Goal: Check status

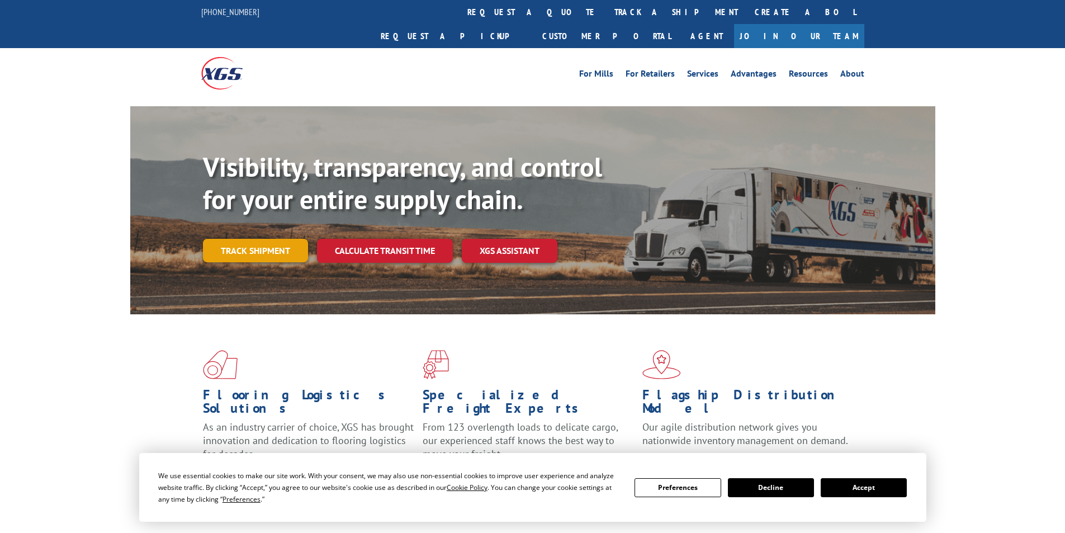
click at [272, 239] on link "Track shipment" at bounding box center [255, 250] width 105 height 23
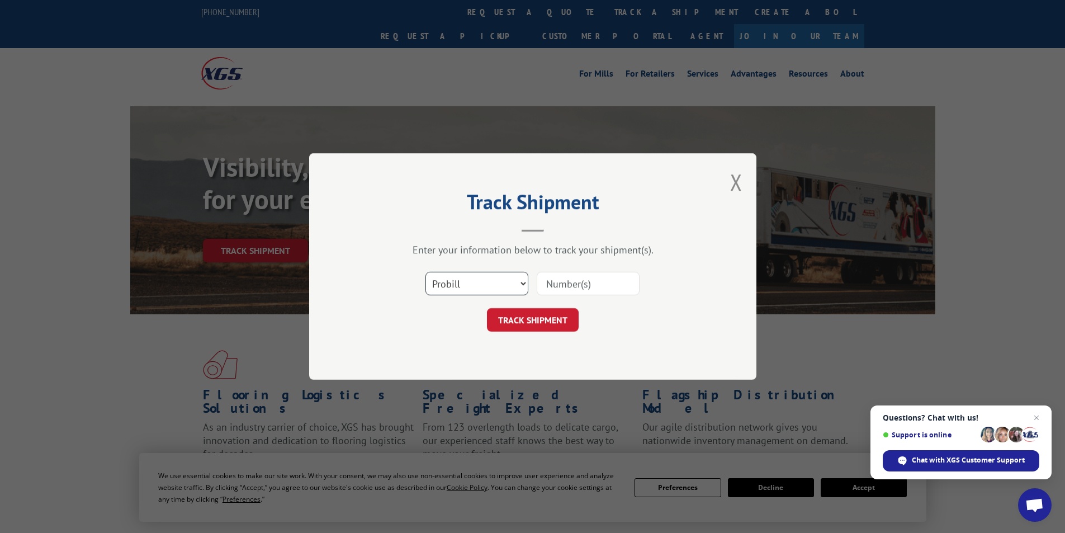
click at [480, 273] on select "Select category... Probill BOL PO" at bounding box center [477, 283] width 103 height 23
select select "bol"
click at [426, 272] on select "Select category... Probill BOL PO" at bounding box center [477, 283] width 103 height 23
click at [568, 276] on input at bounding box center [588, 283] width 103 height 23
paste input "5998216"
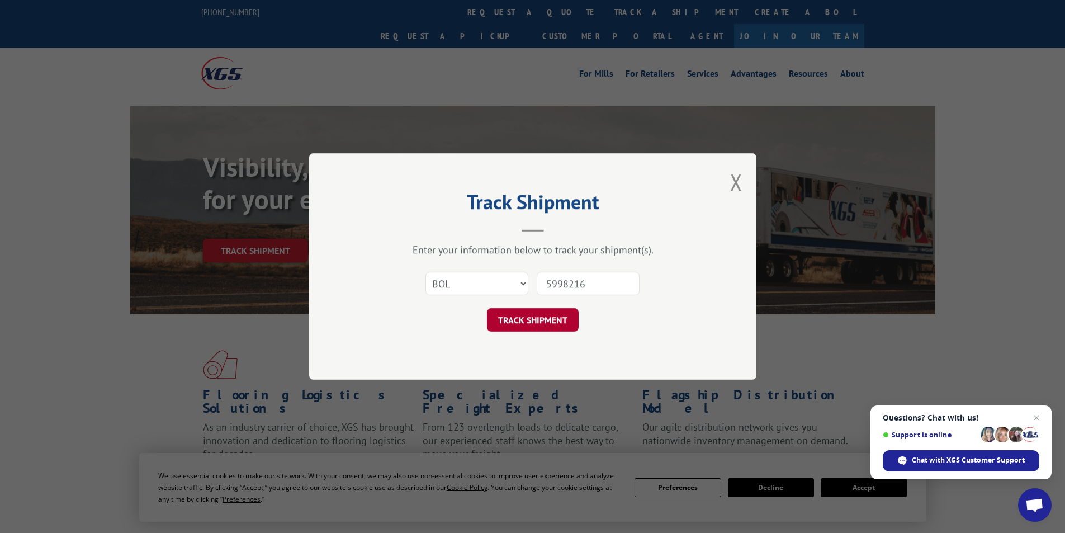
type input "5998216"
click at [549, 317] on button "TRACK SHIPMENT" at bounding box center [533, 319] width 92 height 23
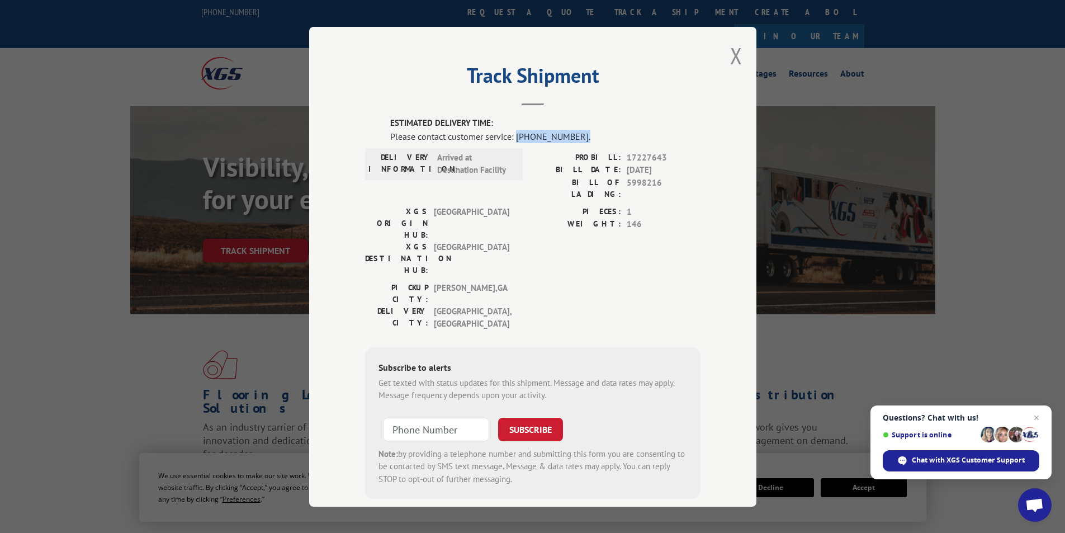
drag, startPoint x: 580, startPoint y: 130, endPoint x: 511, endPoint y: 133, distance: 68.9
click at [511, 133] on div "Please contact customer service: (844) 947-7447." at bounding box center [545, 135] width 310 height 13
drag, startPoint x: 621, startPoint y: 181, endPoint x: 658, endPoint y: 185, distance: 36.6
click at [658, 185] on div "BILL OF LADING: 5998216" at bounding box center [617, 187] width 168 height 23
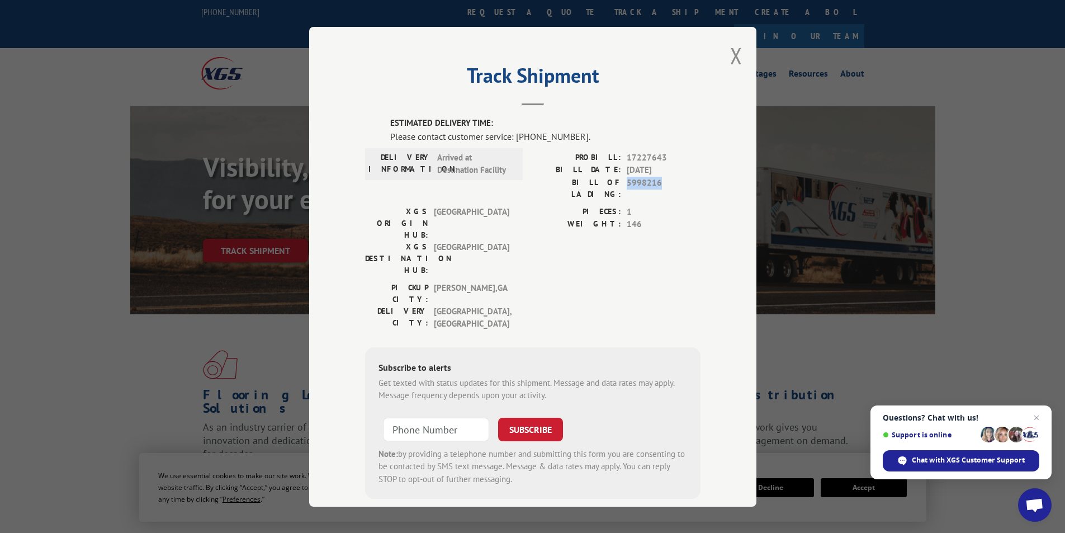
click at [658, 185] on span "5998216" at bounding box center [664, 187] width 74 height 23
drag, startPoint x: 658, startPoint y: 185, endPoint x: 631, endPoint y: 183, distance: 26.9
click at [631, 183] on span "5998216" at bounding box center [664, 187] width 74 height 23
click at [721, 55] on div "Track Shipment ESTIMATED DELIVERY TIME: Please contact customer service: (844) …" at bounding box center [532, 267] width 447 height 480
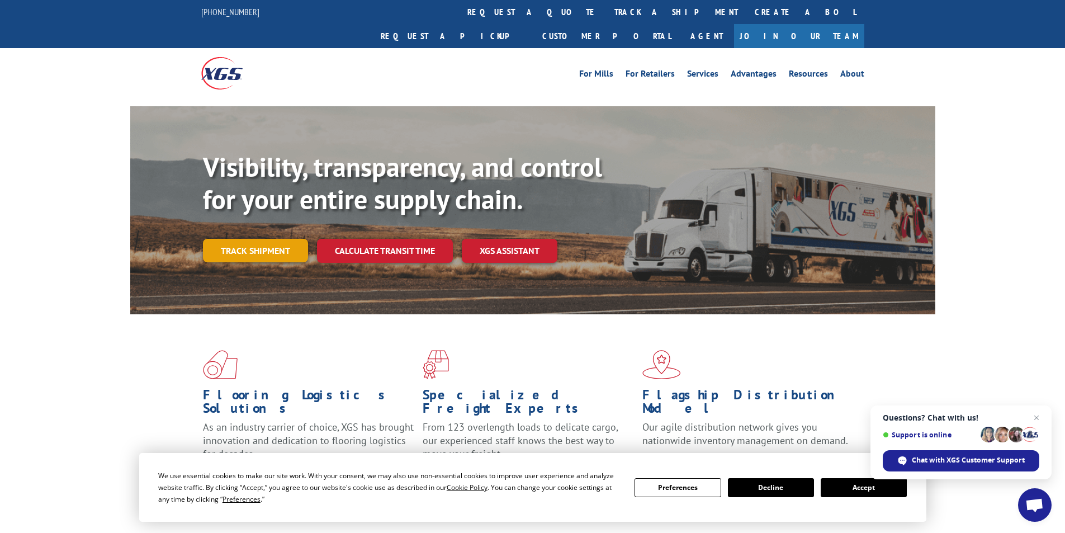
click at [301, 239] on link "Track shipment" at bounding box center [255, 250] width 105 height 23
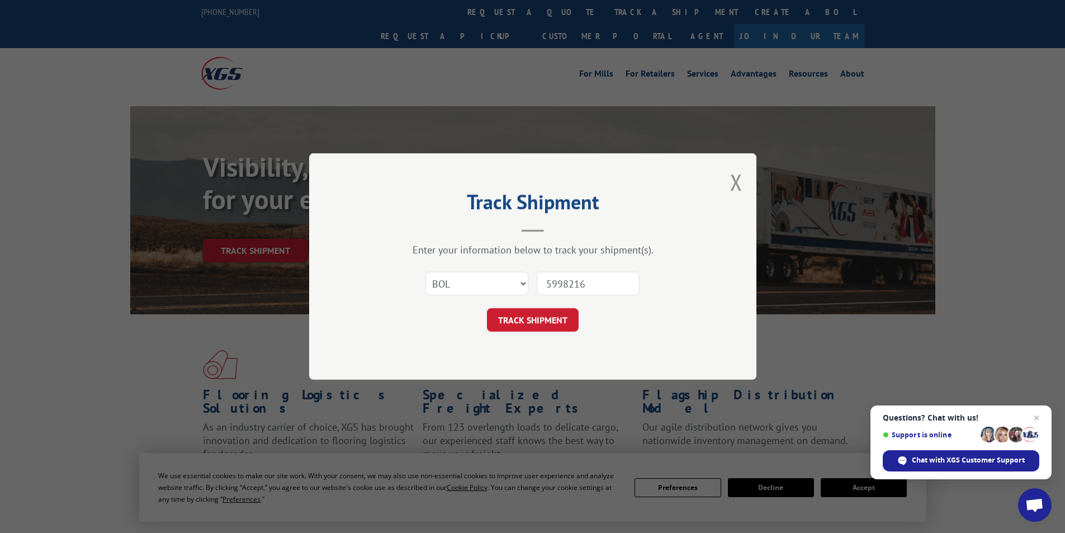
drag, startPoint x: 596, startPoint y: 285, endPoint x: 521, endPoint y: 286, distance: 74.9
click at [522, 286] on div "Select category... Probill BOL PO 5998216" at bounding box center [533, 283] width 336 height 37
paste input "6005303"
type input "6005303"
click at [534, 320] on button "TRACK SHIPMENT" at bounding box center [533, 319] width 92 height 23
